Goal: Information Seeking & Learning: Learn about a topic

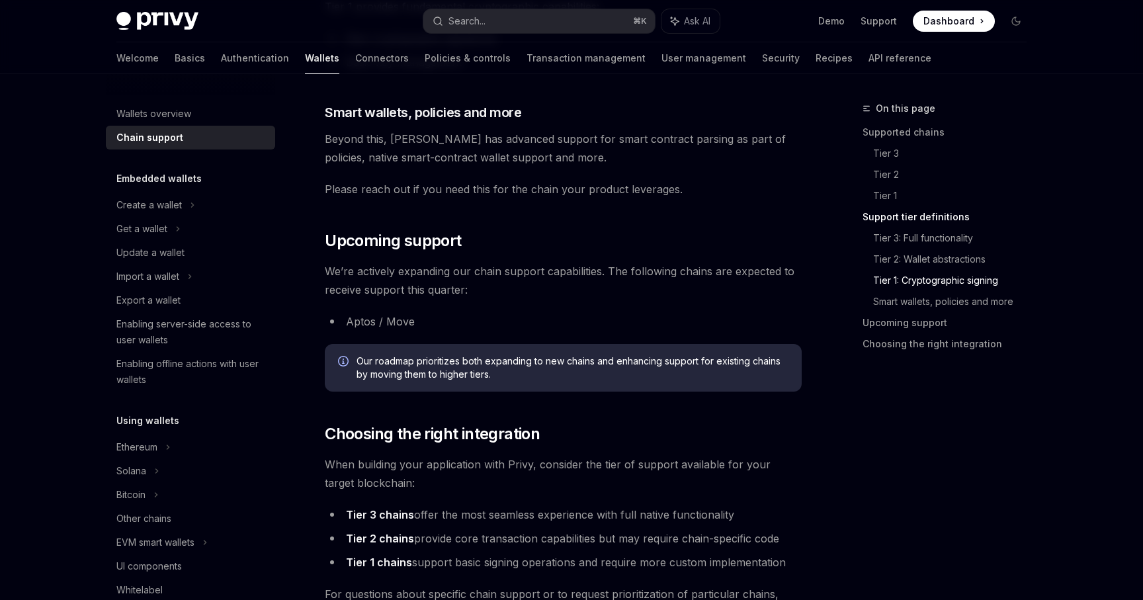
scroll to position [1262, 0]
click at [481, 360] on span "Our roadmap prioritizes both expanding to new chains and enhancing support for …" at bounding box center [572, 367] width 432 height 26
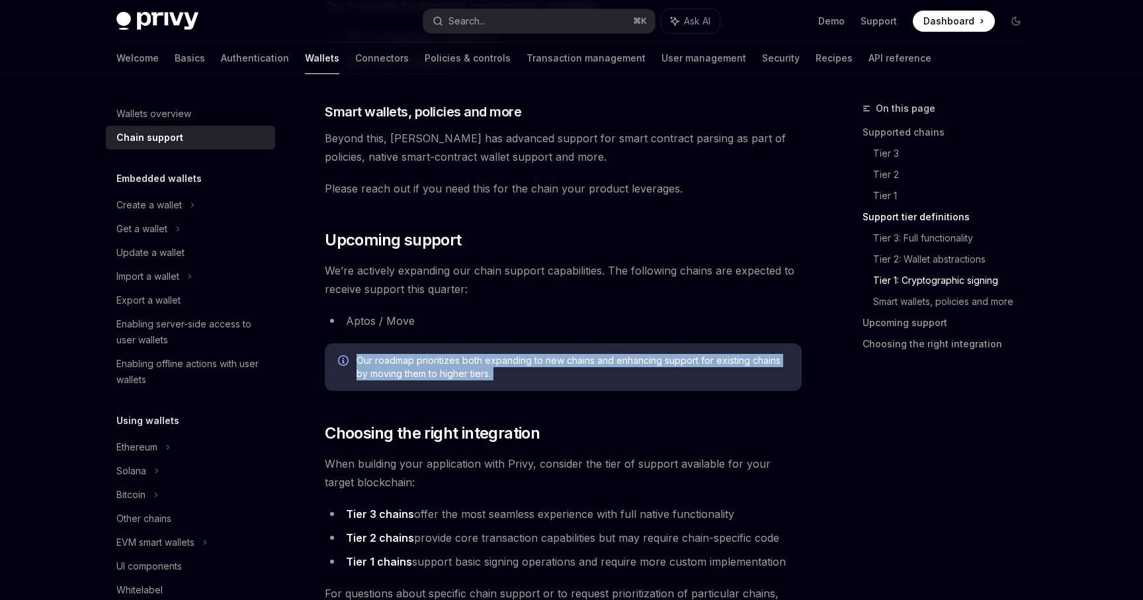
click at [481, 360] on span "Our roadmap prioritizes both expanding to new chains and enhancing support for …" at bounding box center [572, 367] width 432 height 26
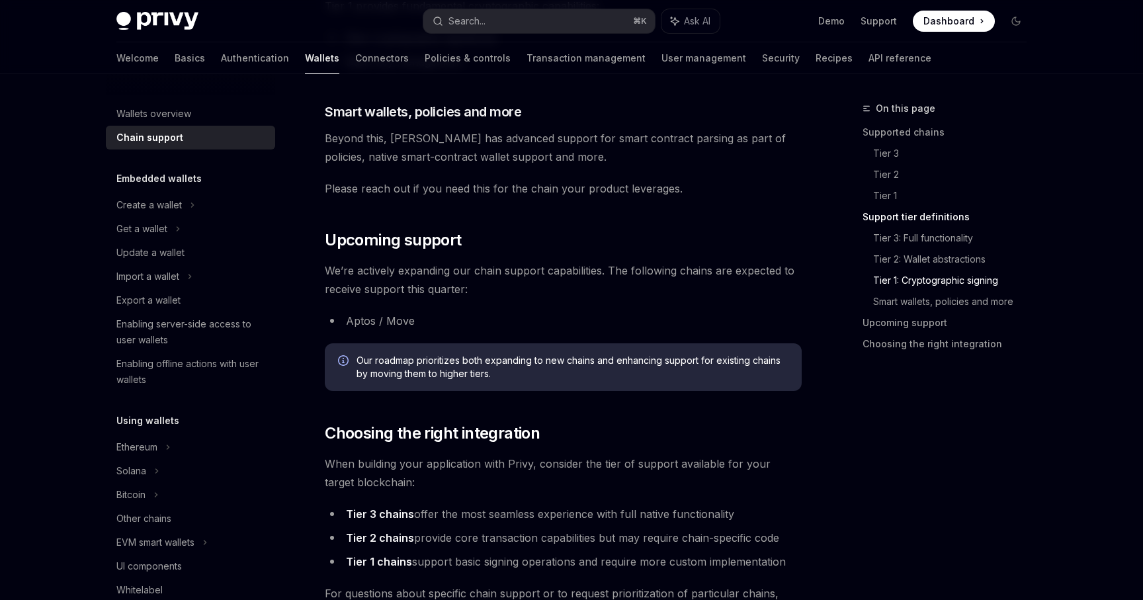
click at [481, 360] on span "Our roadmap prioritizes both expanding to new chains and enhancing support for …" at bounding box center [572, 367] width 432 height 26
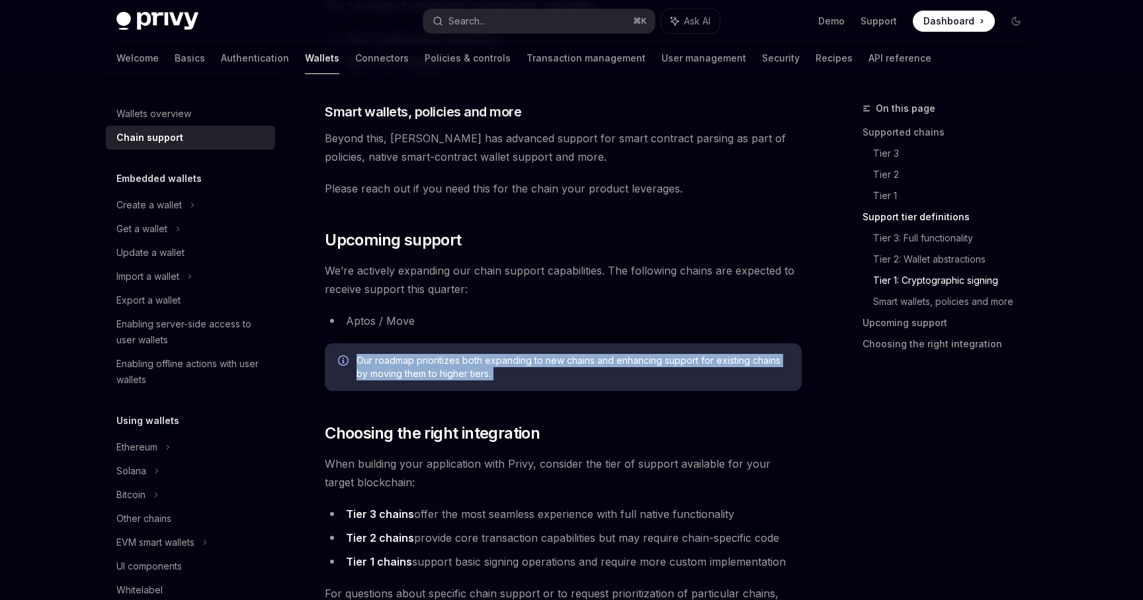
click at [481, 360] on span "Our roadmap prioritizes both expanding to new chains and enhancing support for …" at bounding box center [572, 367] width 432 height 26
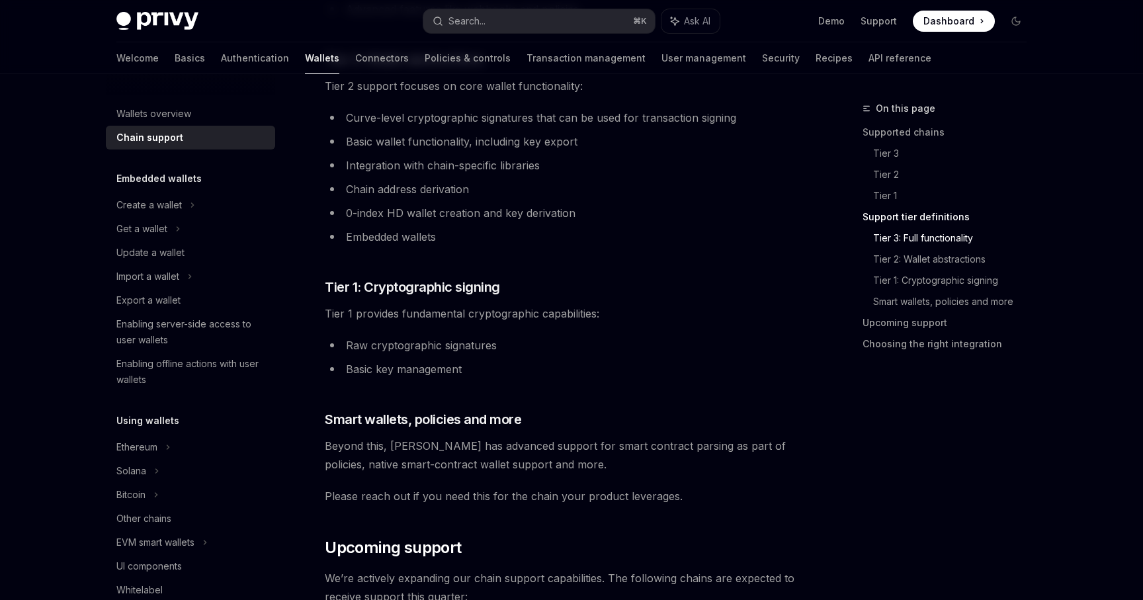
scroll to position [985, 0]
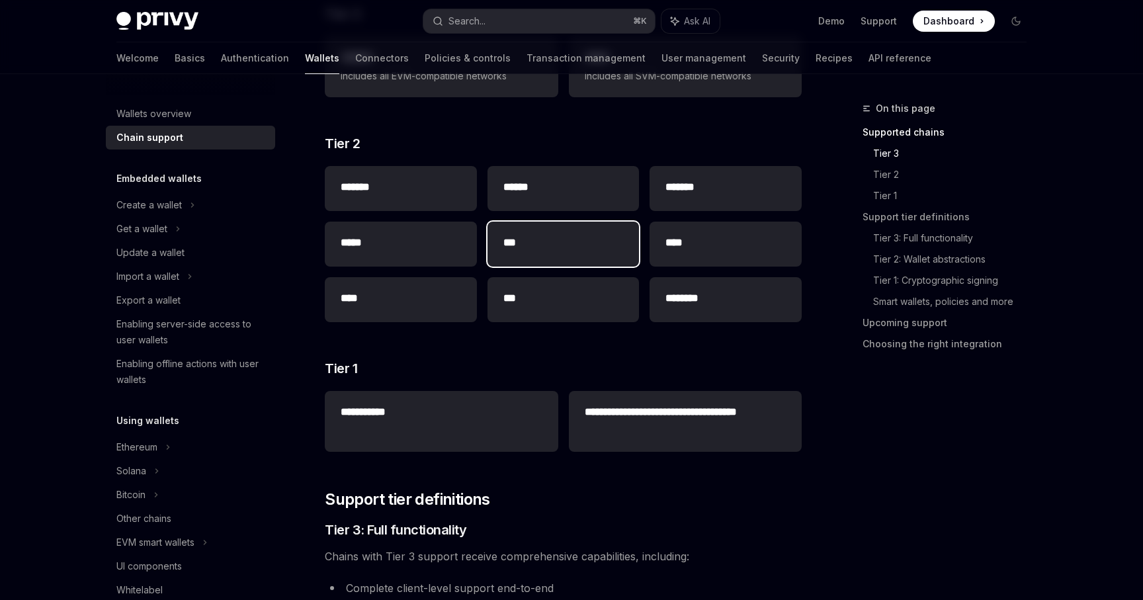
click at [560, 243] on h2 "***" at bounding box center [563, 243] width 120 height 16
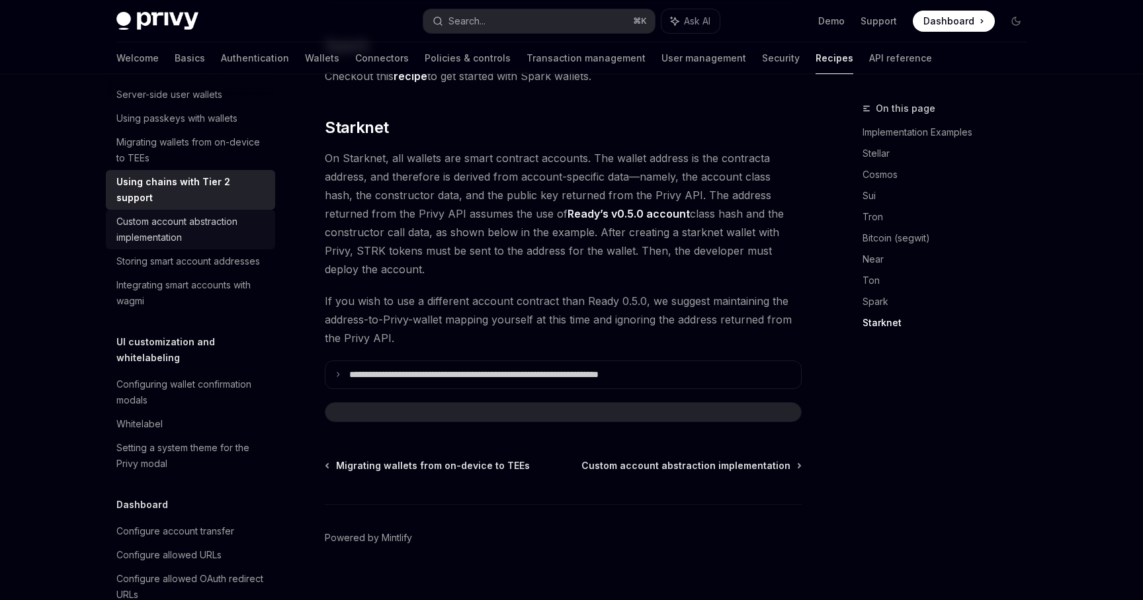
scroll to position [487, 0]
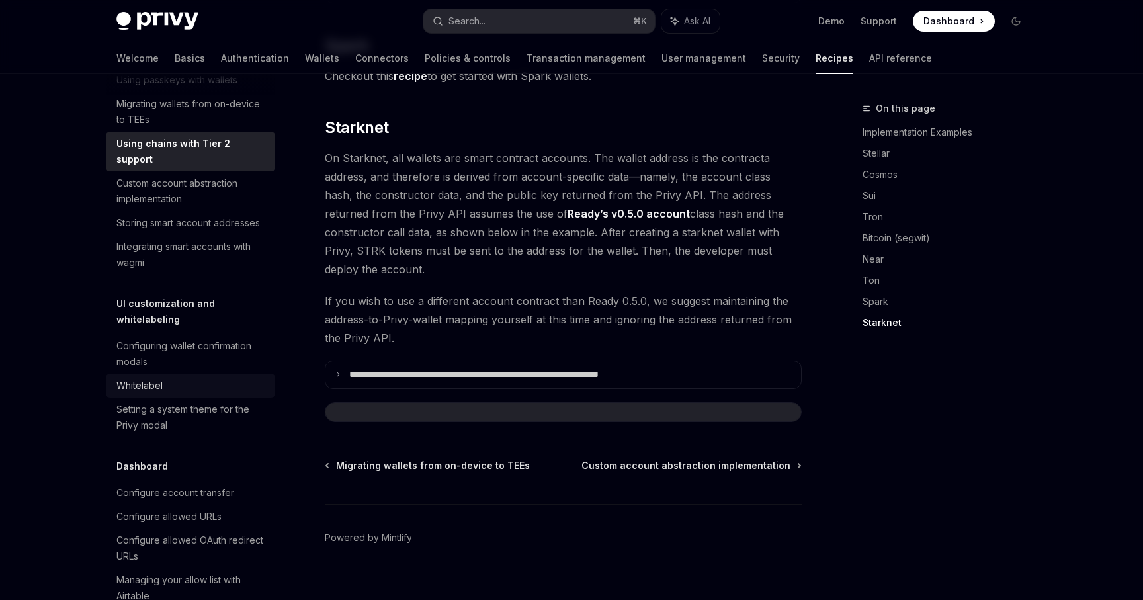
click at [194, 378] on div "Whitelabel" at bounding box center [191, 386] width 151 height 16
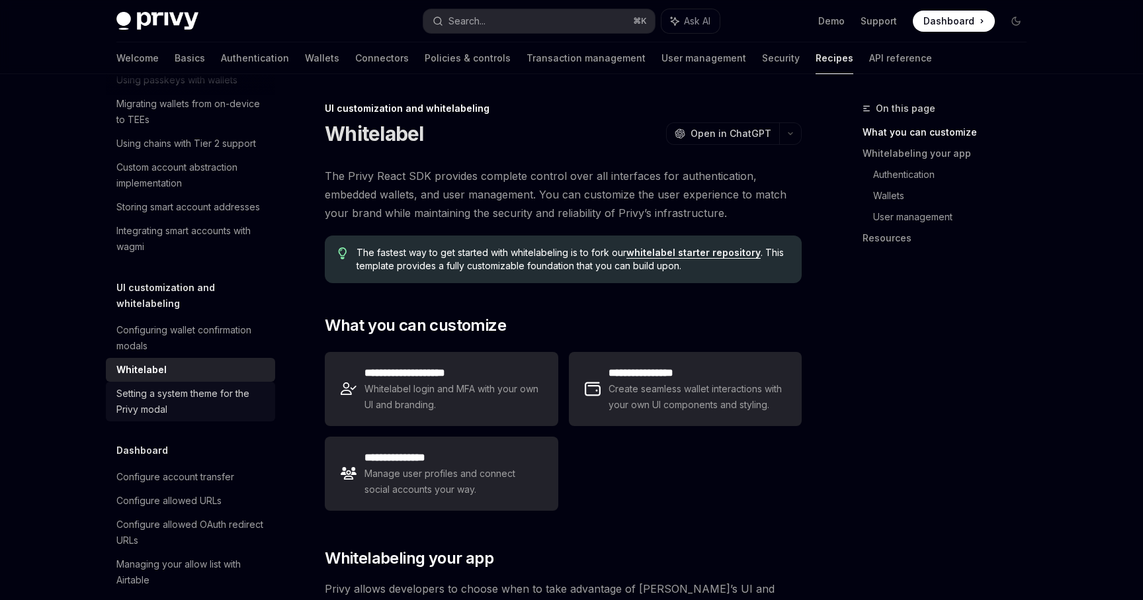
click at [191, 385] on div "Setting a system theme for the Privy modal" at bounding box center [191, 401] width 151 height 32
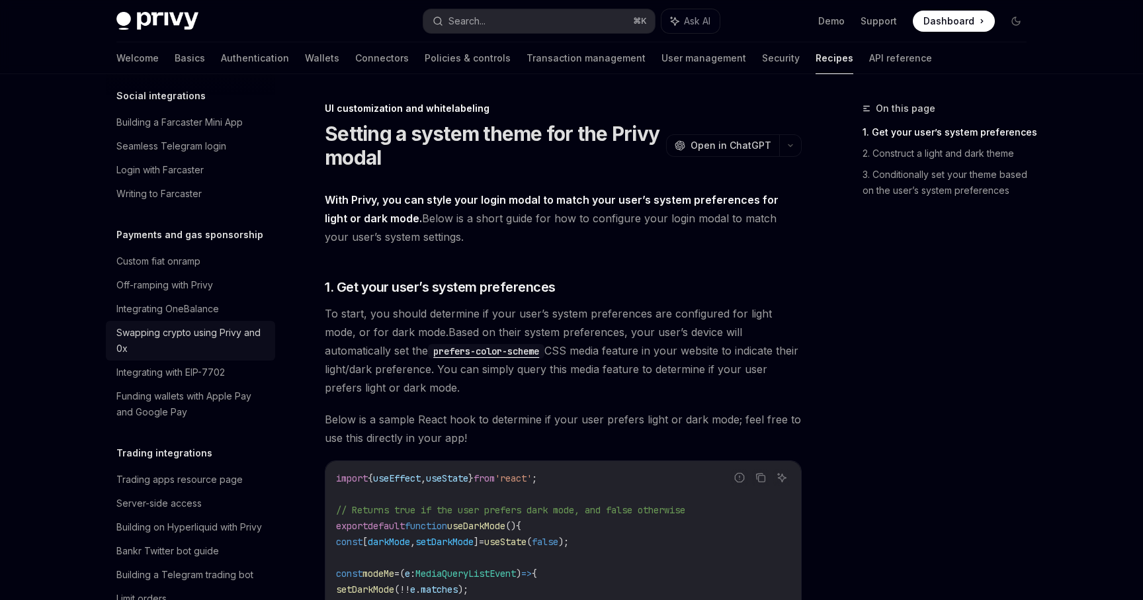
scroll to position [1049, 0]
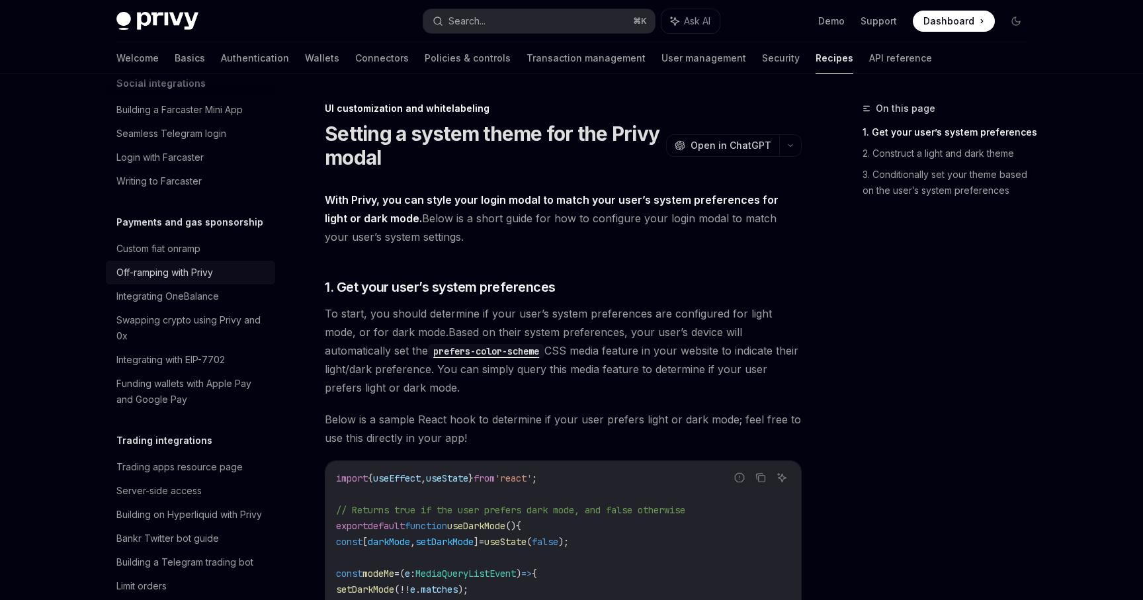
click at [202, 261] on link "Off-ramping with Privy" at bounding box center [190, 273] width 169 height 24
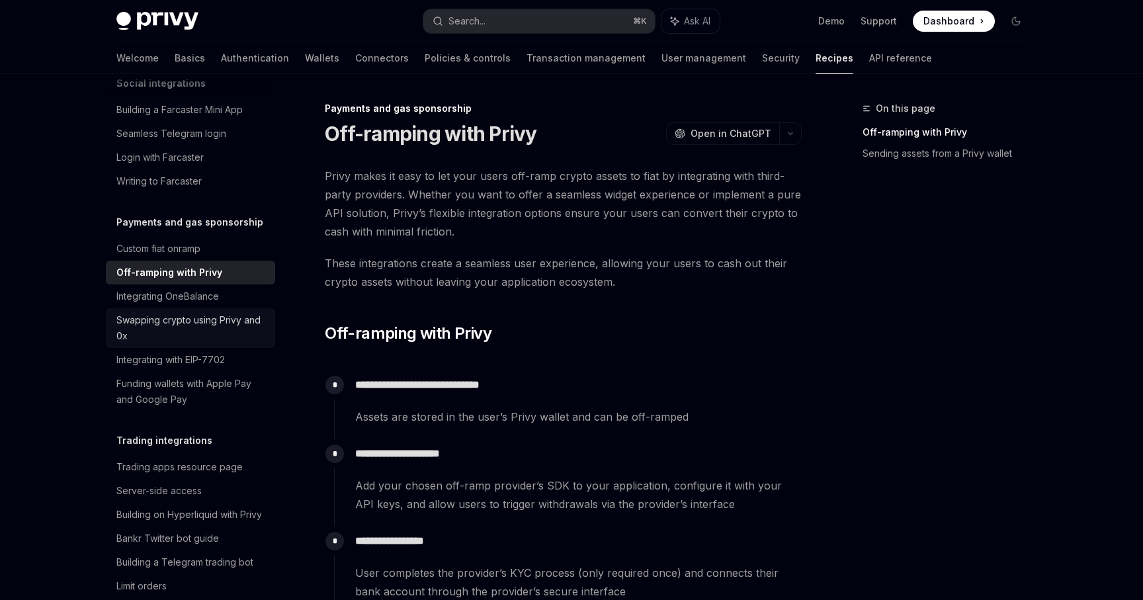
click at [198, 312] on div "Swapping crypto using Privy and 0x" at bounding box center [191, 328] width 151 height 32
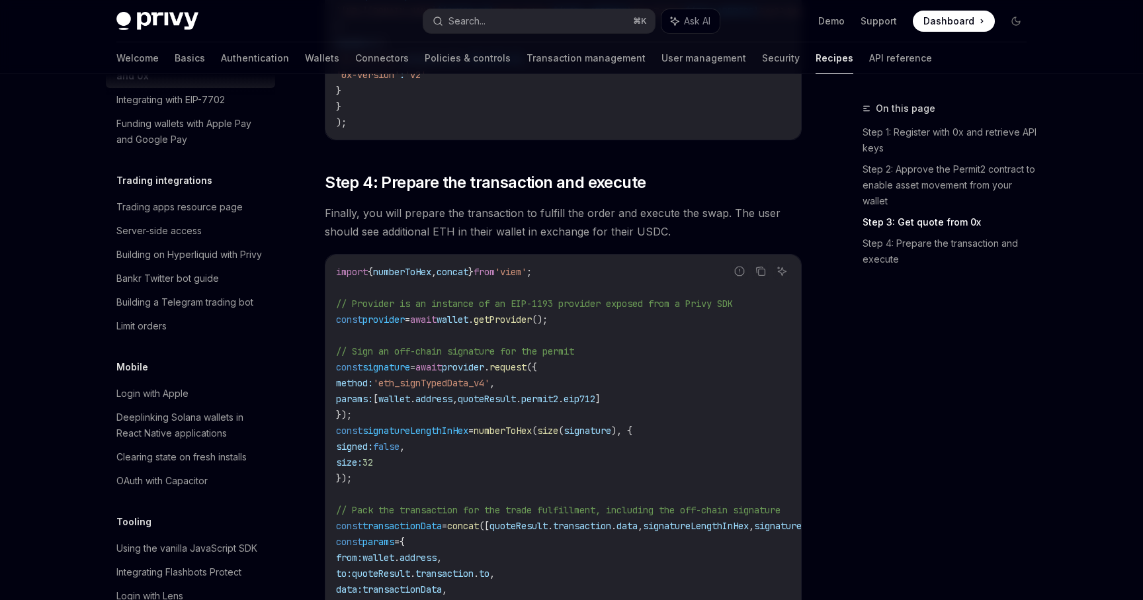
scroll to position [1267, 0]
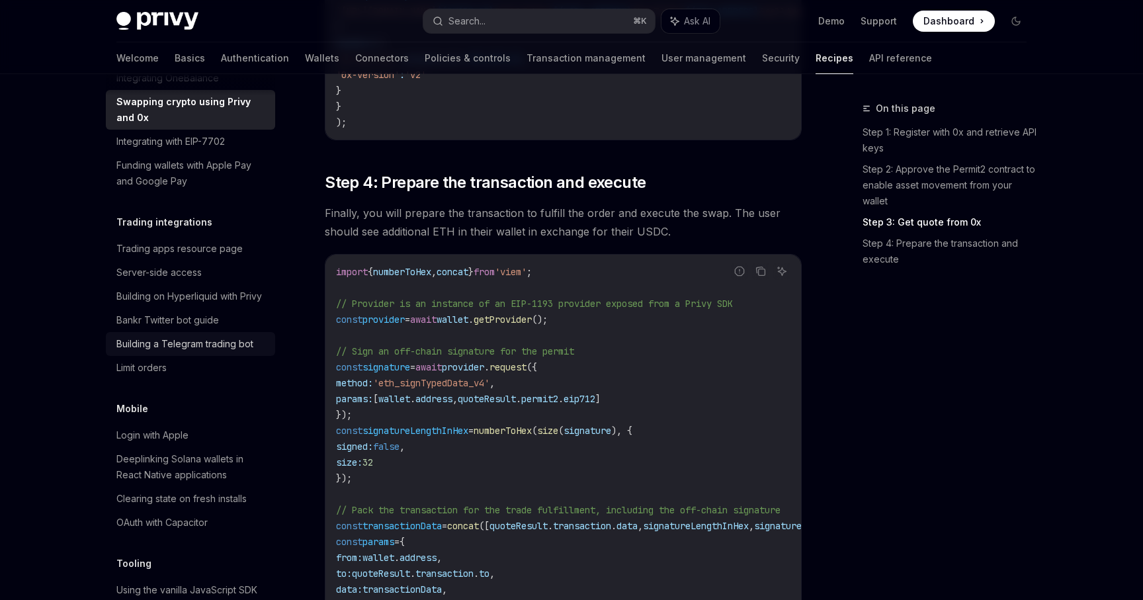
click at [184, 336] on div "Building a Telegram trading bot" at bounding box center [184, 344] width 137 height 16
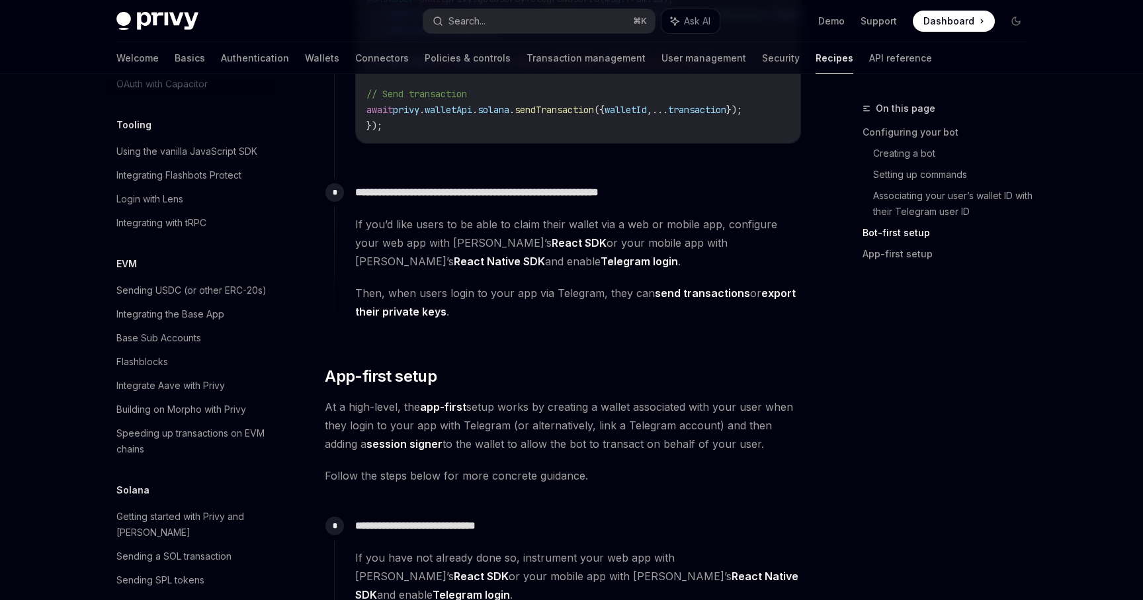
scroll to position [1946, 0]
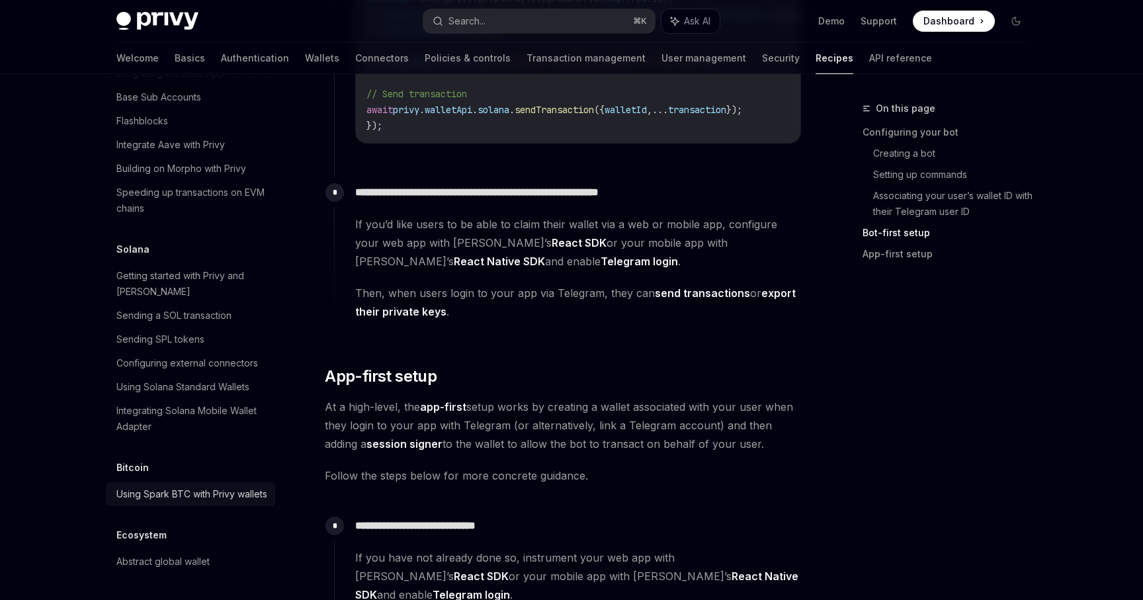
click at [153, 486] on div "Using Spark BTC with Privy wallets" at bounding box center [191, 494] width 151 height 16
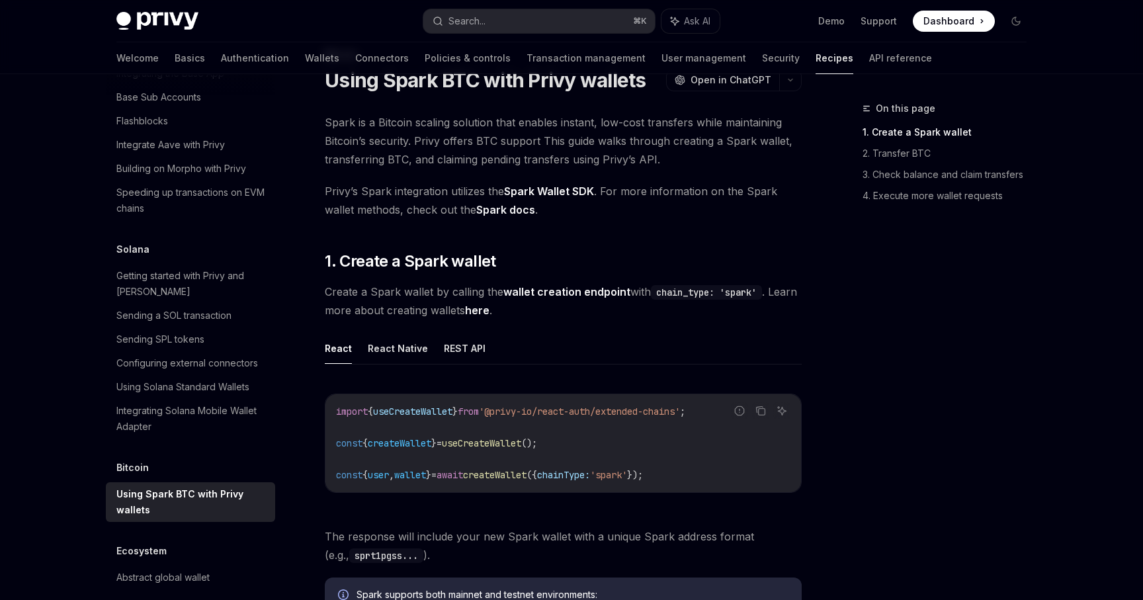
scroll to position [60, 0]
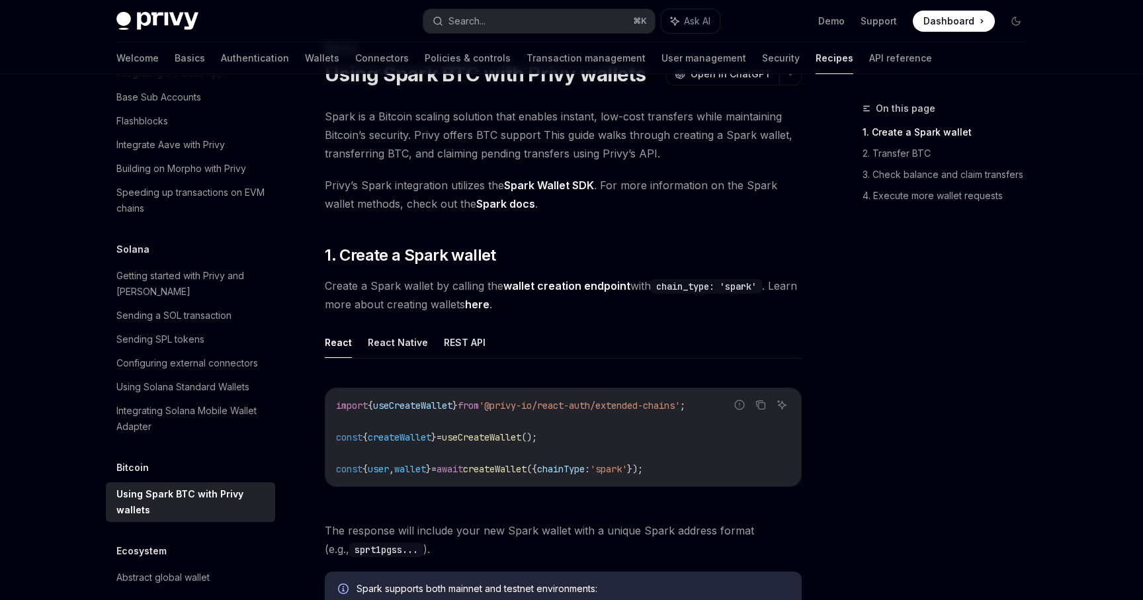
click at [164, 548] on div "Ecosystem Abstract global wallet" at bounding box center [190, 566] width 169 height 46
click at [169, 569] on div "Abstract global wallet" at bounding box center [162, 577] width 93 height 16
type textarea "*"
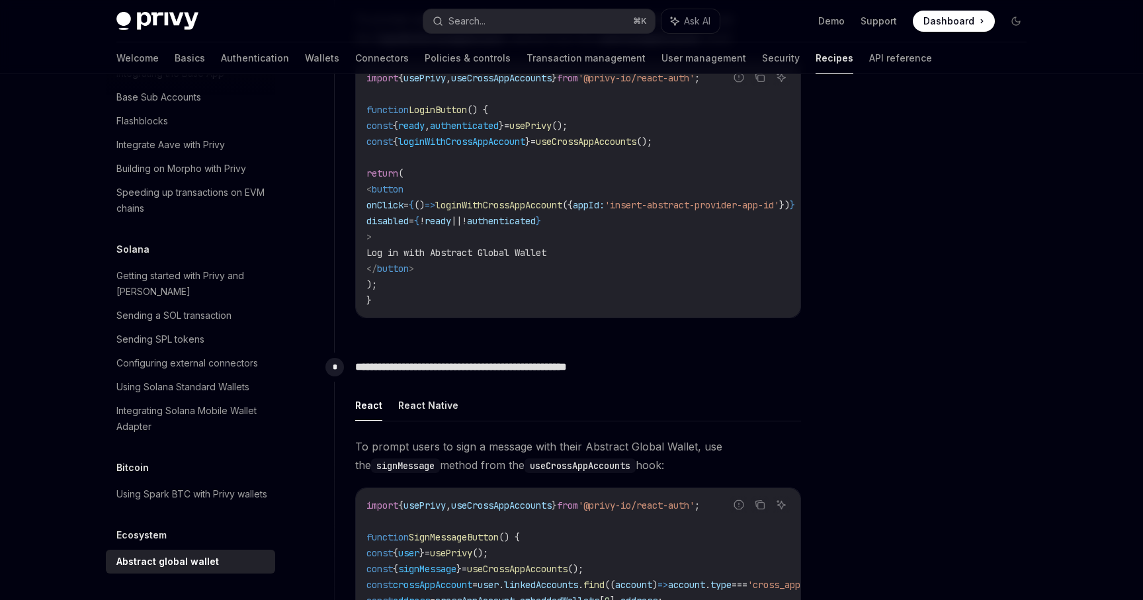
scroll to position [845, 0]
